Goal: Navigation & Orientation: Find specific page/section

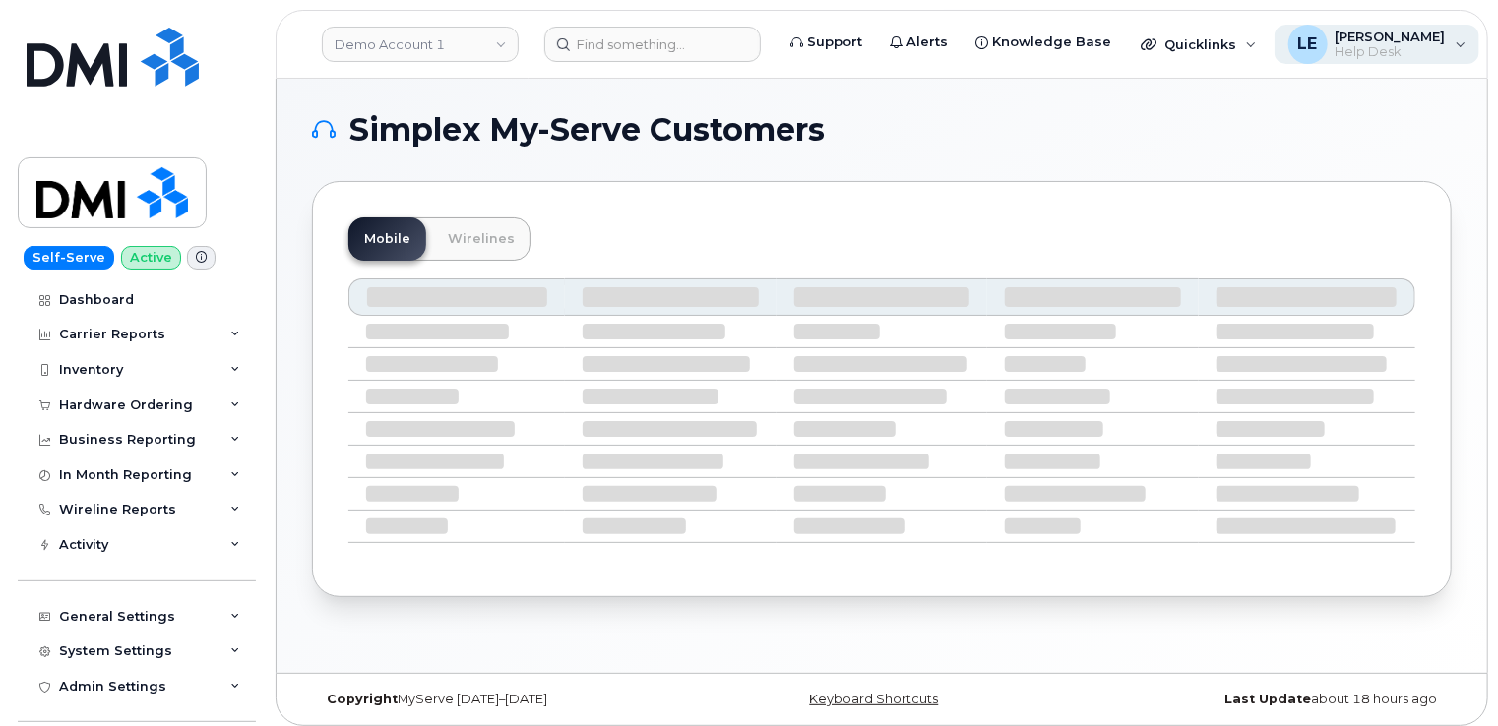
click at [1381, 42] on span "[PERSON_NAME]" at bounding box center [1390, 37] width 110 height 16
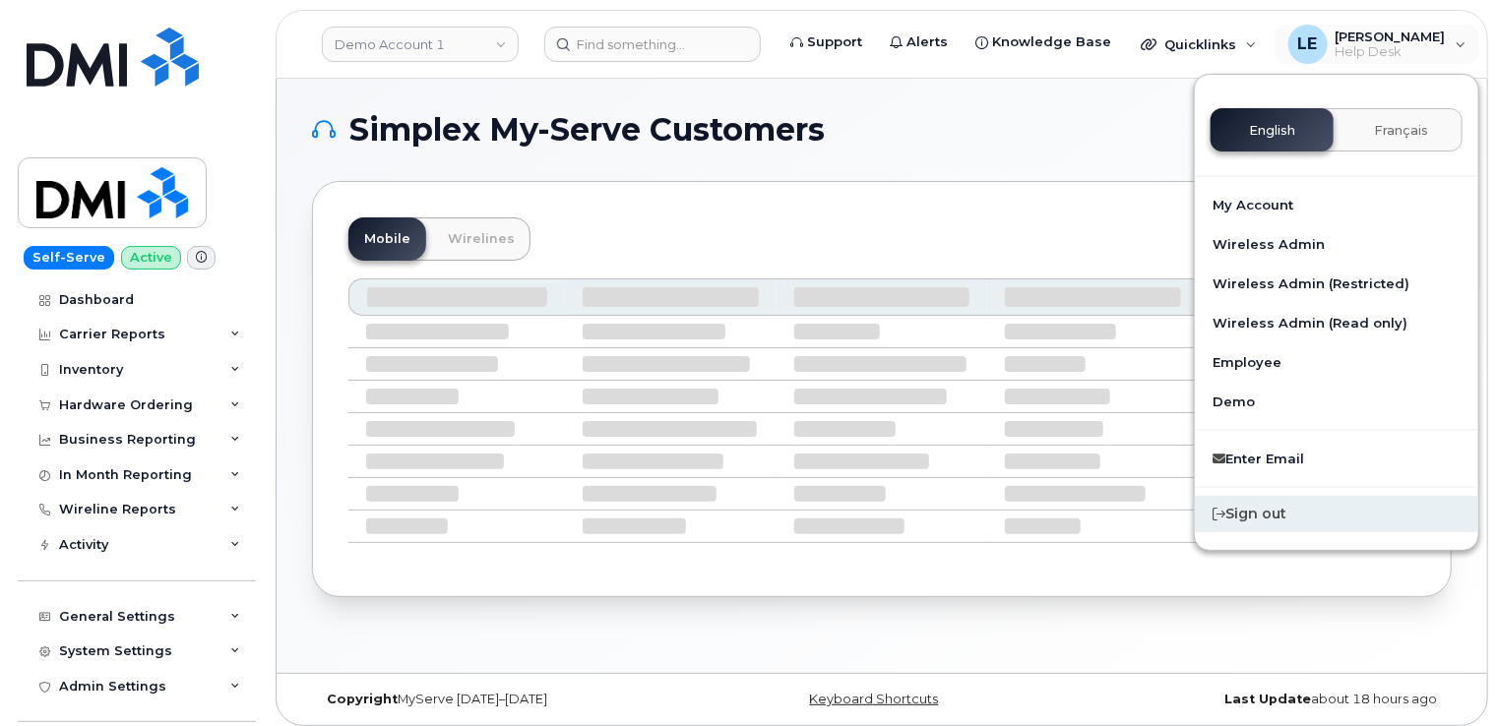
click at [1195, 525] on div "Sign out" at bounding box center [1336, 514] width 283 height 36
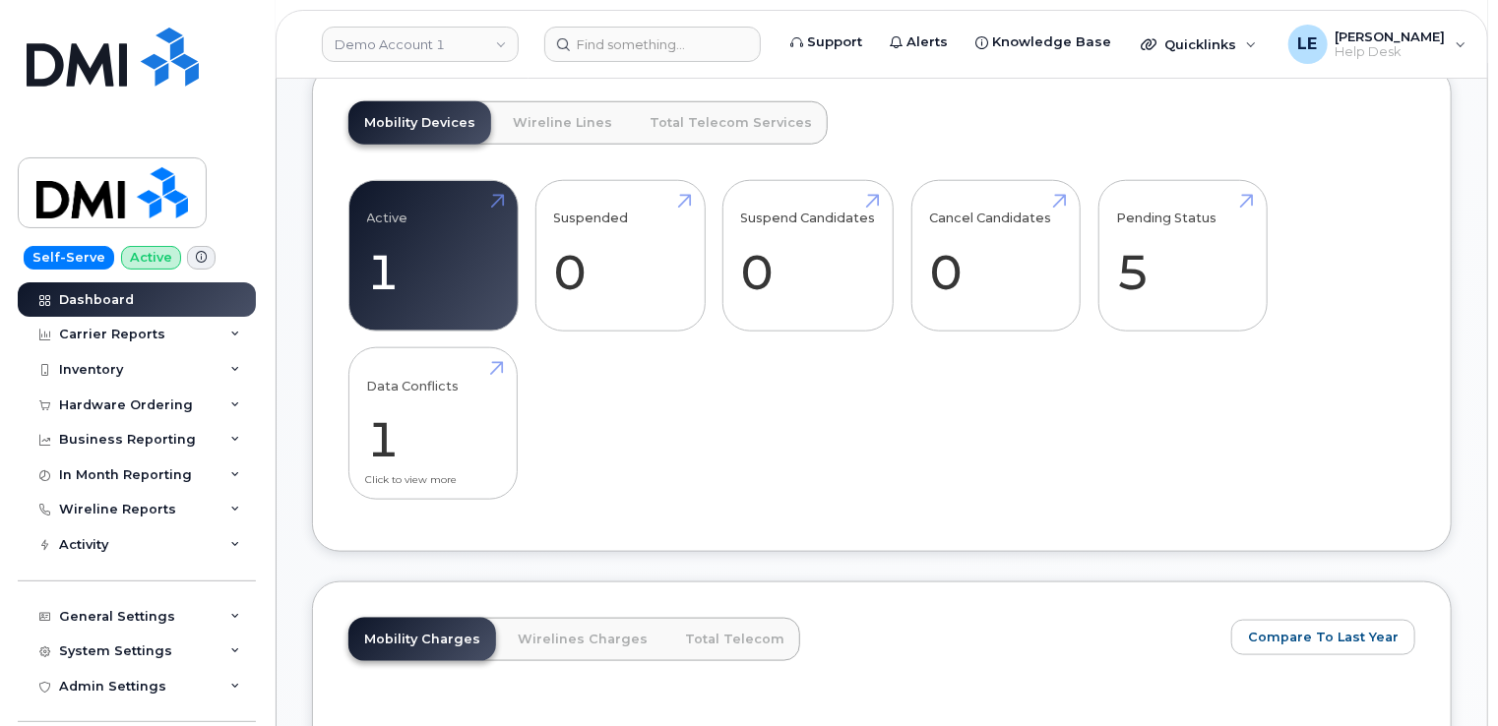
scroll to position [886, 0]
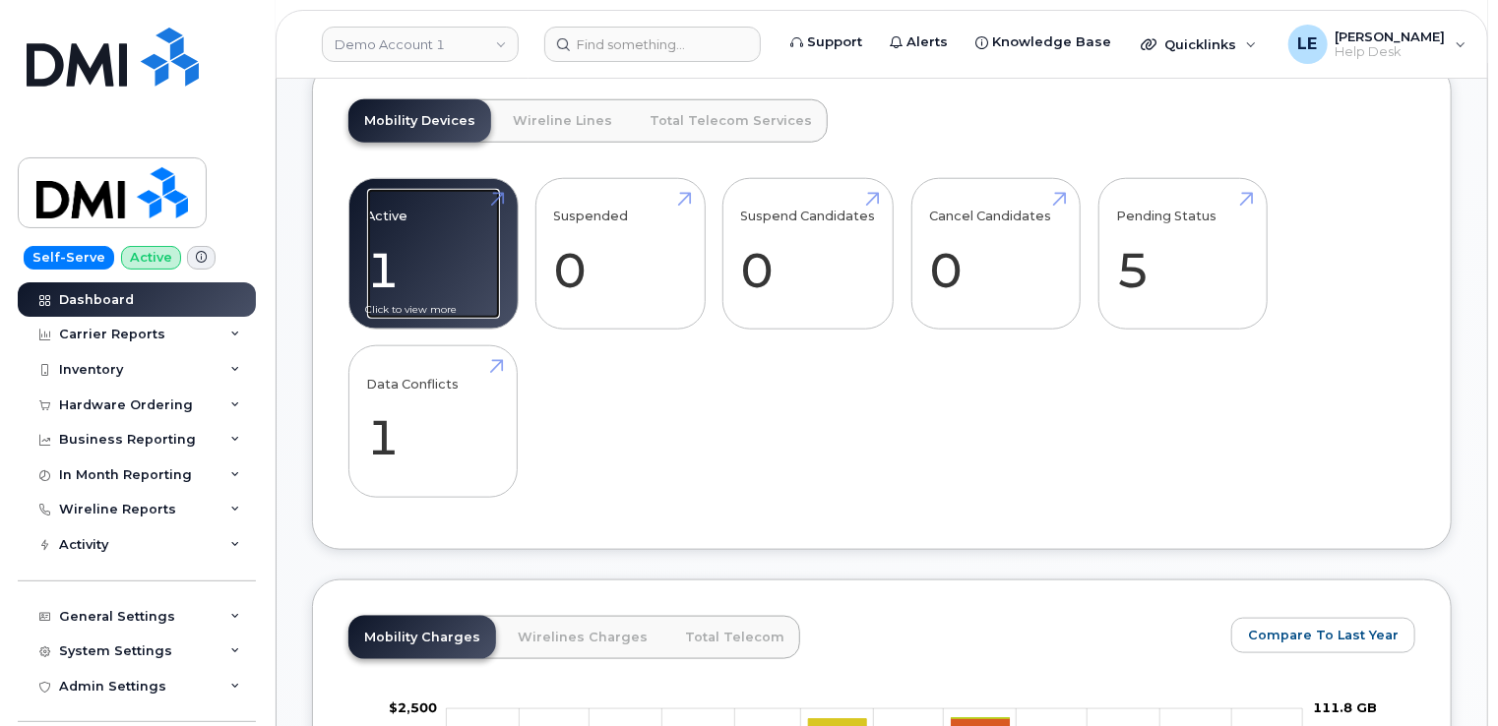
click at [454, 266] on link "Active 1 -94%" at bounding box center [433, 254] width 133 height 130
click at [409, 281] on link "Active 1 -94%" at bounding box center [433, 254] width 133 height 130
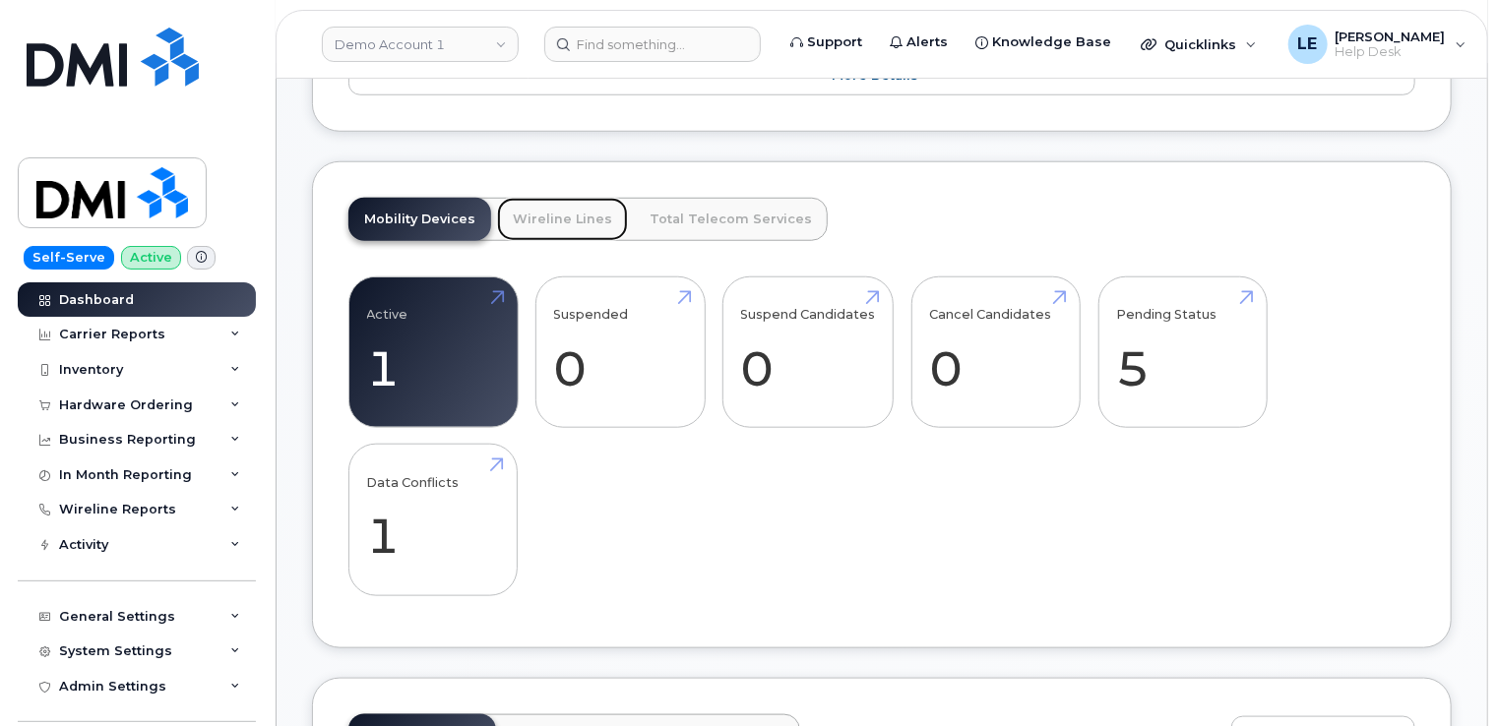
click at [574, 203] on link "Wireline Lines" at bounding box center [562, 219] width 131 height 43
